Goal: Transaction & Acquisition: Purchase product/service

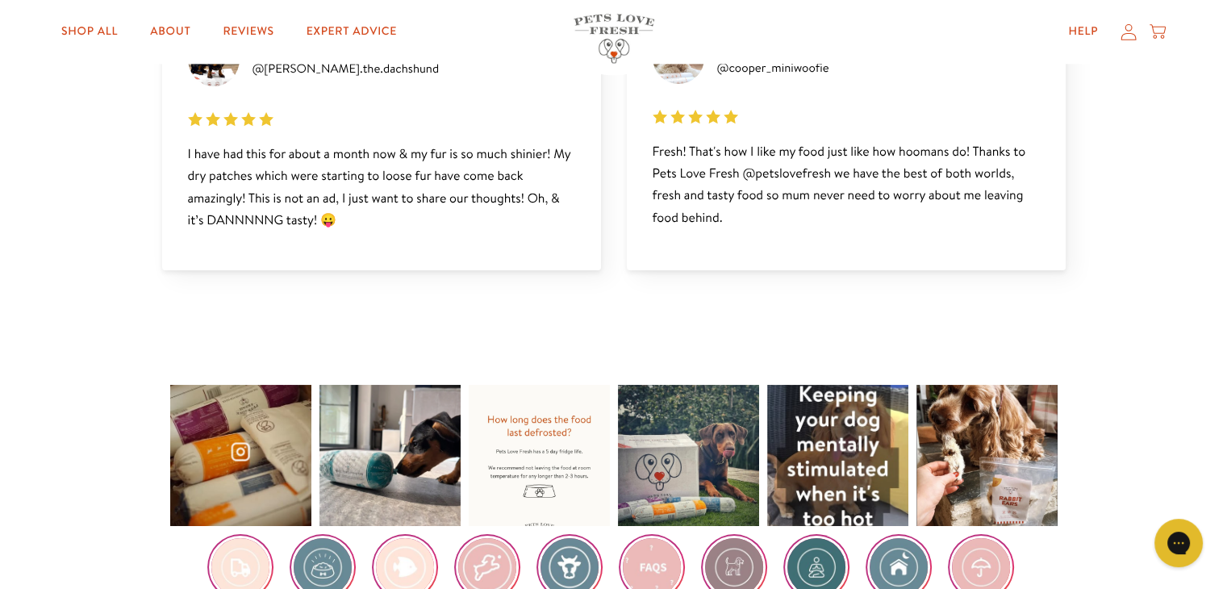
scroll to position [2340, 0]
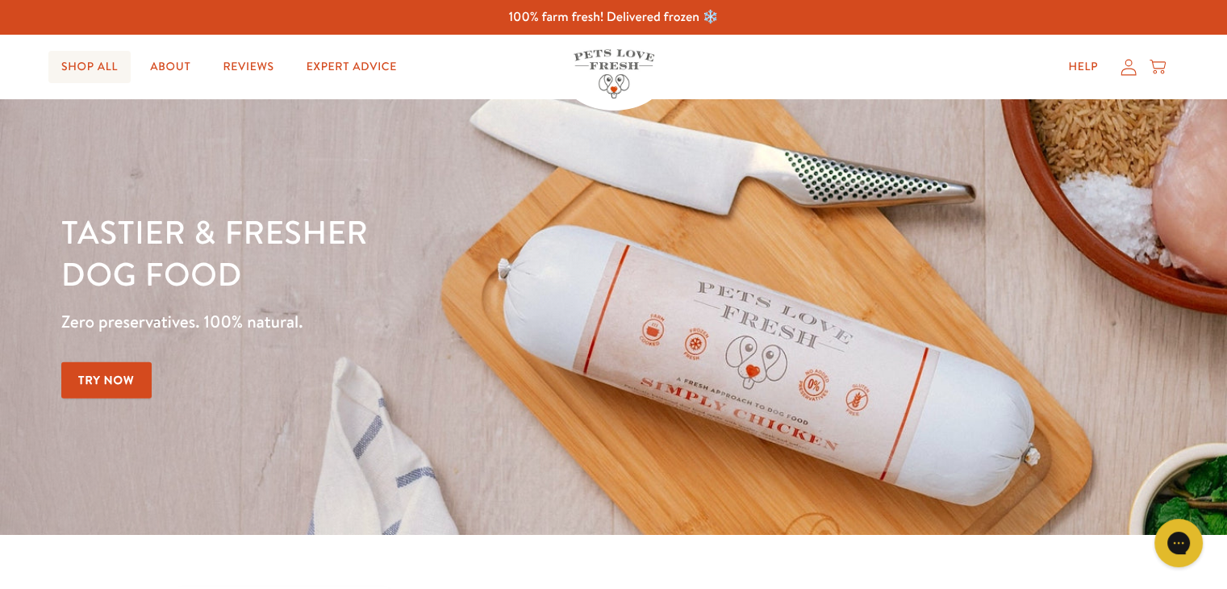
click at [100, 60] on link "Shop All" at bounding box center [89, 67] width 82 height 32
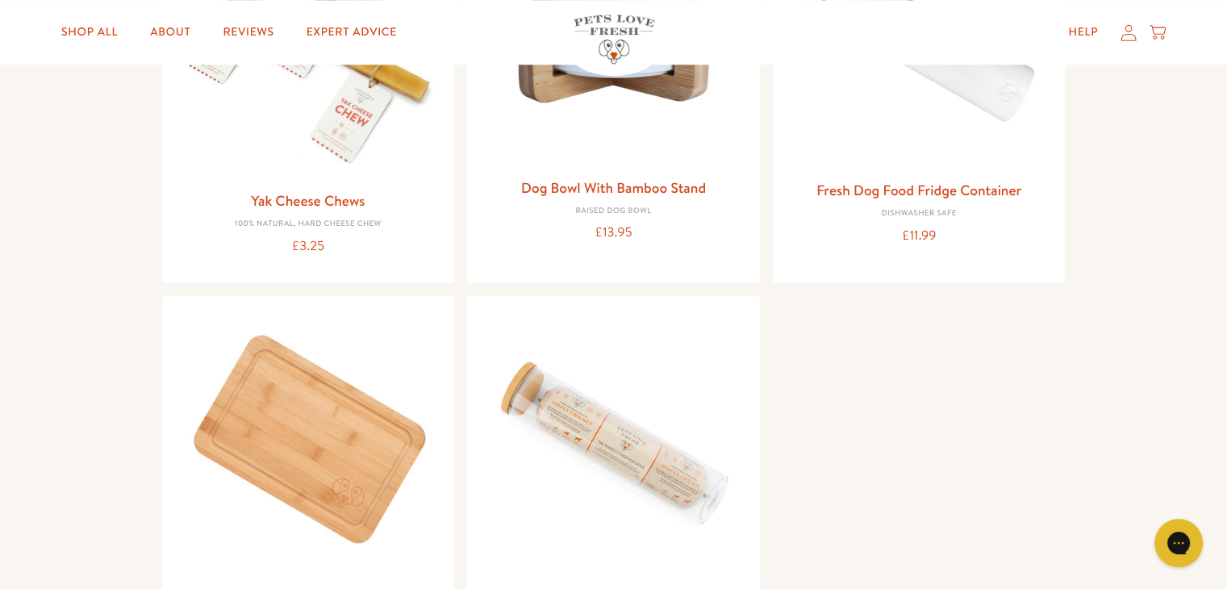
scroll to position [1614, 0]
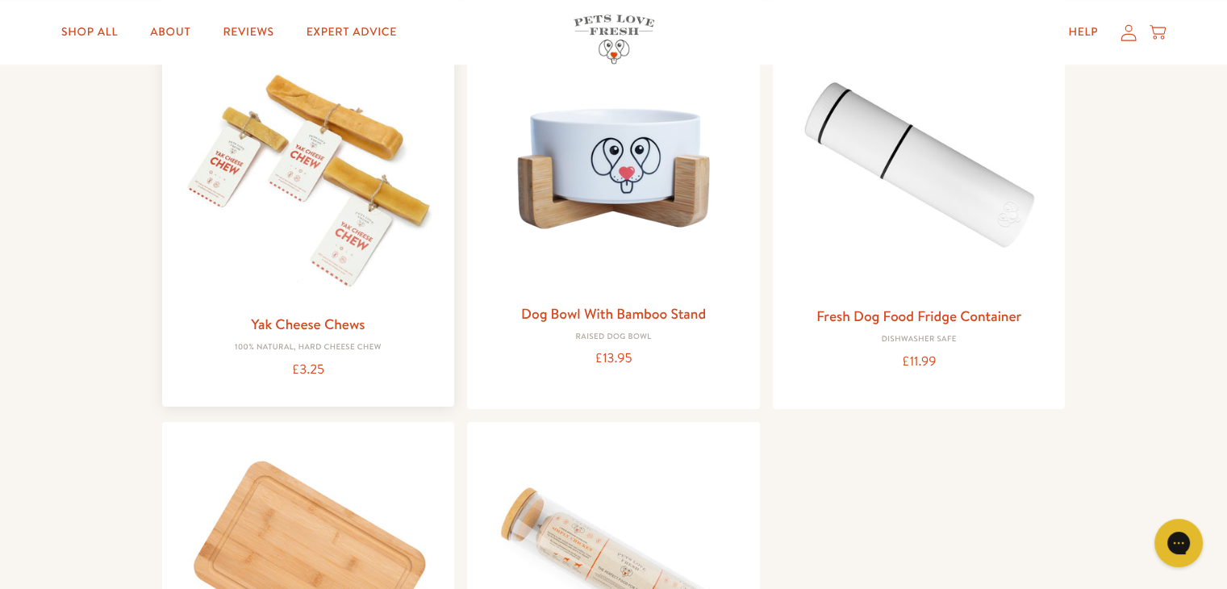
click at [355, 320] on link "Yak Cheese Chews" at bounding box center [308, 324] width 114 height 20
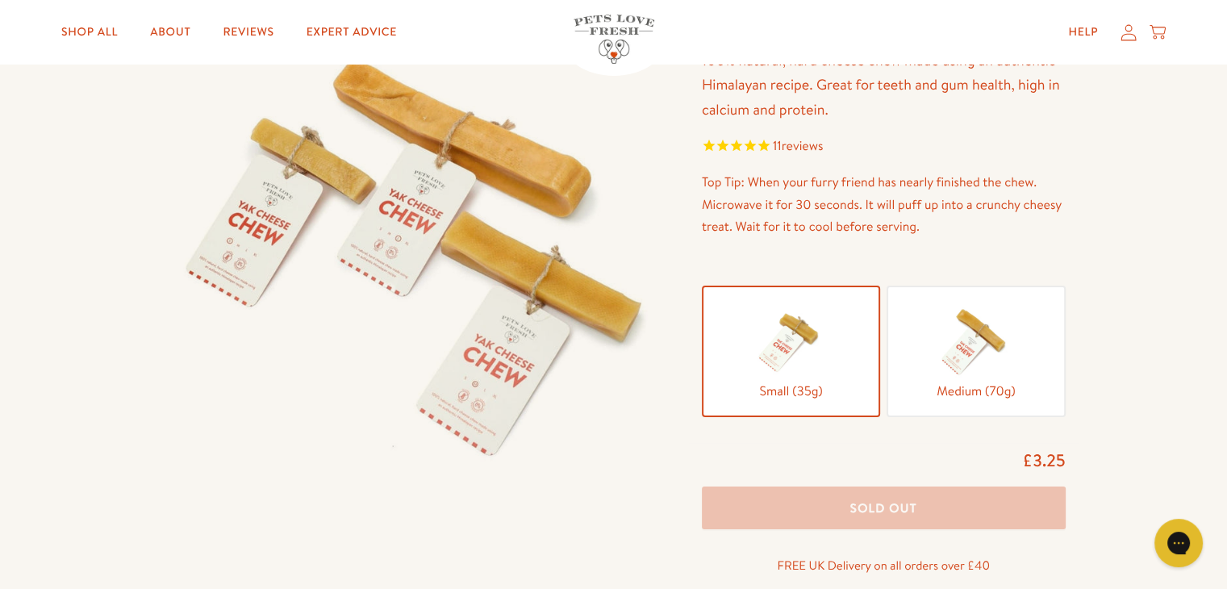
scroll to position [161, 0]
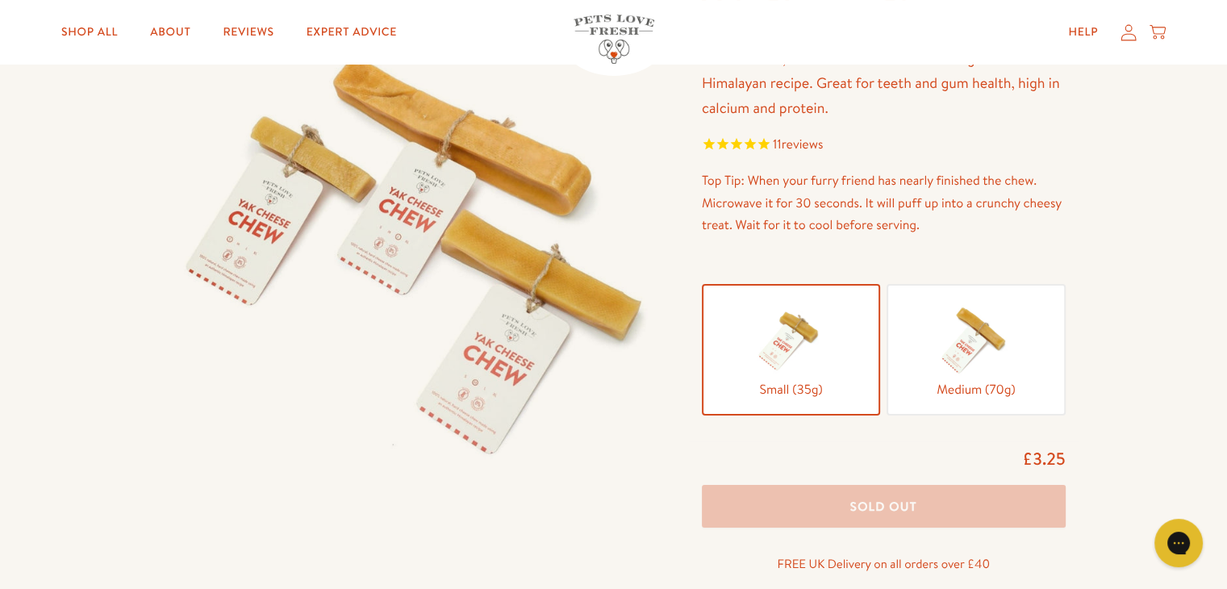
click at [955, 334] on img at bounding box center [976, 339] width 81 height 81
click at [0, 0] on input "Medium (70g)" at bounding box center [0, 0] width 0 height 0
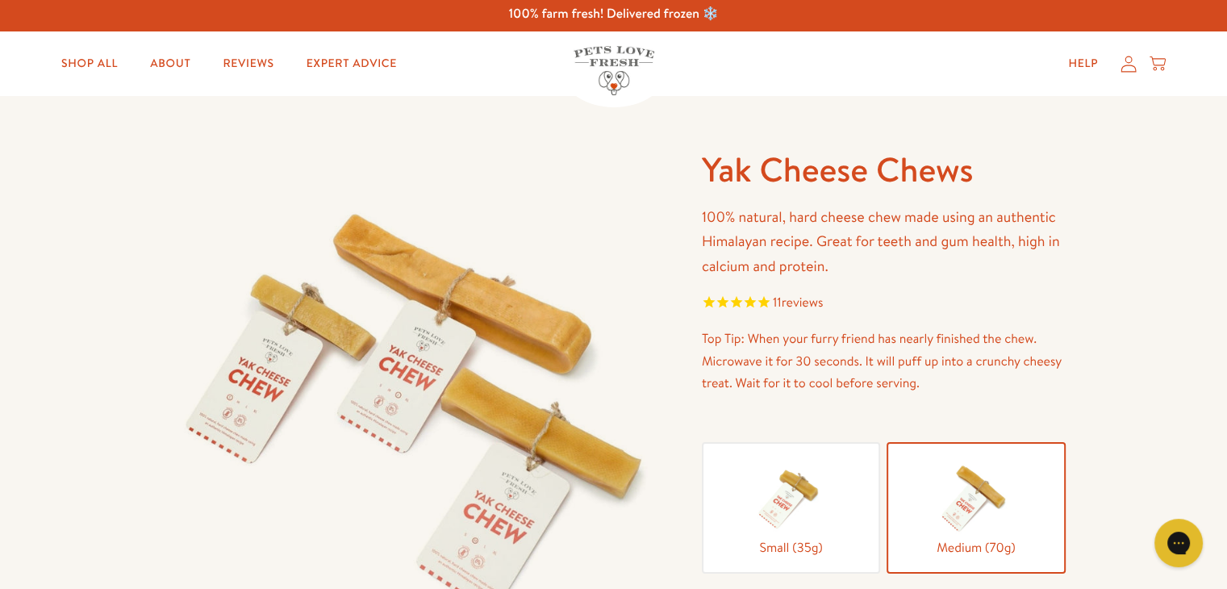
scroll to position [0, 0]
